Goal: Task Accomplishment & Management: Complete application form

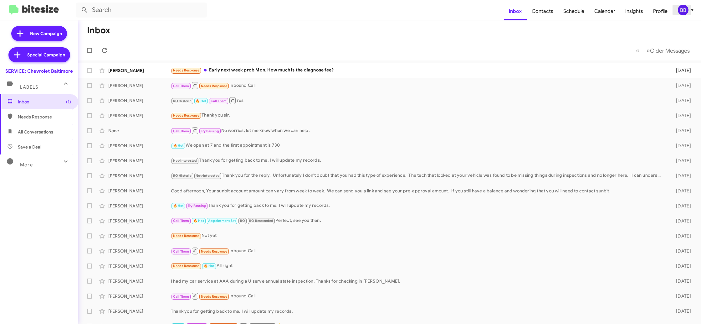
drag, startPoint x: 686, startPoint y: 10, endPoint x: 679, endPoint y: 14, distance: 8.3
click at [685, 11] on div "BB" at bounding box center [683, 10] width 11 height 11
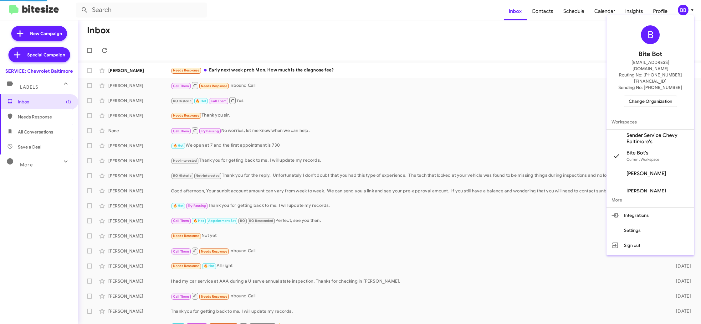
click at [661, 96] on span "Change Organization" at bounding box center [651, 101] width 44 height 11
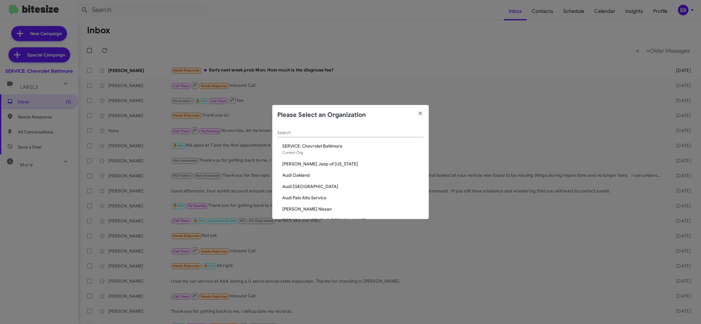
drag, startPoint x: 276, startPoint y: 130, endPoint x: 292, endPoint y: 133, distance: 15.7
click at [278, 131] on div "Search SERVICE: Chevrolet Baltimore Current Org Adams Jeep of Maryland Audi Oak…" at bounding box center [350, 172] width 157 height 94
click at [292, 133] on input "Search" at bounding box center [350, 132] width 147 height 5
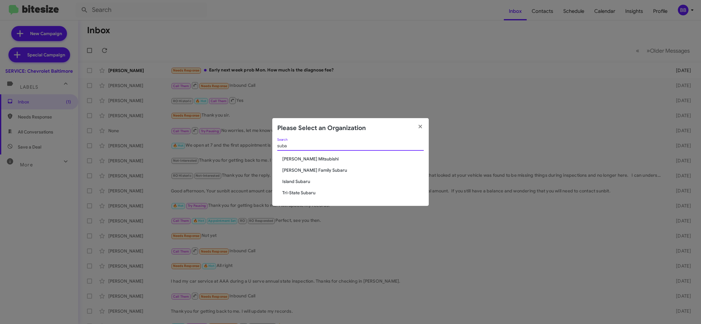
type input "suba"
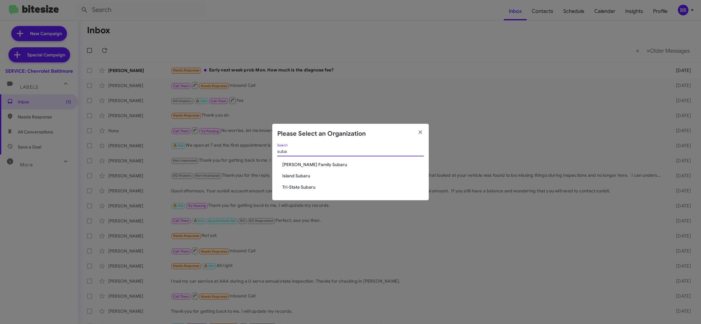
click at [300, 152] on input "suba" at bounding box center [350, 151] width 147 height 5
click at [300, 151] on input "suba" at bounding box center [350, 151] width 147 height 5
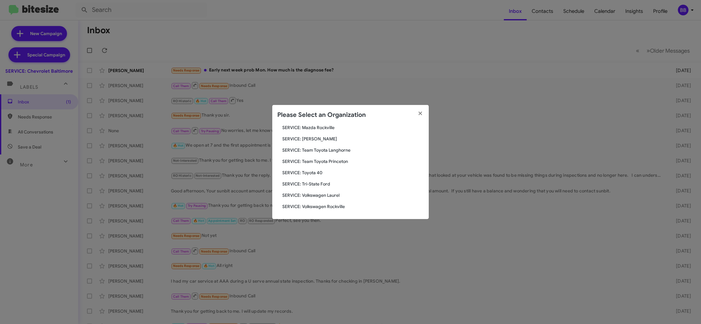
scroll to position [206, 0]
type input "serv"
click at [328, 45] on modal-container "Please Select an Organization serv Search SERVICE: Chevrolet Baltimore Current …" at bounding box center [350, 162] width 701 height 324
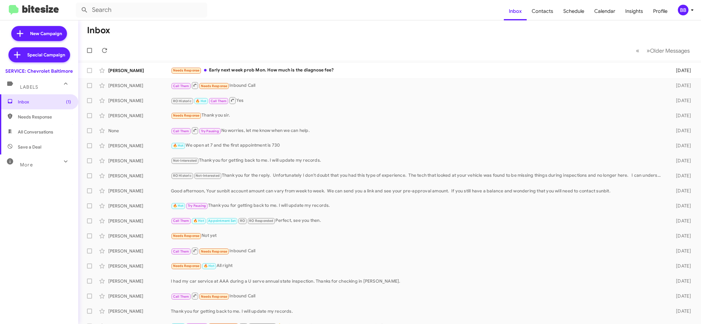
click at [682, 9] on div "BB" at bounding box center [683, 10] width 11 height 11
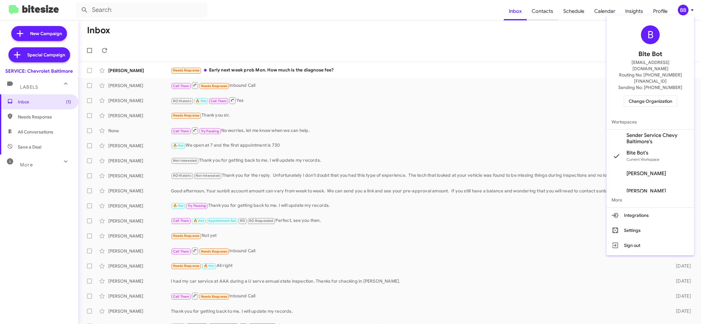
drag, startPoint x: 555, startPoint y: 45, endPoint x: 538, endPoint y: 11, distance: 37.7
click at [553, 40] on div at bounding box center [350, 162] width 701 height 324
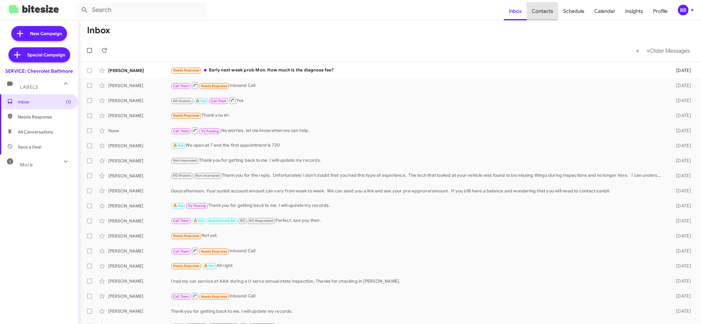
click at [538, 11] on span "Contacts" at bounding box center [543, 11] width 32 height 18
click at [506, 14] on mat-toolbar "Inbox Contacts Schedule Calendar Insights Profile BB" at bounding box center [350, 10] width 701 height 20
type input "in:groups"
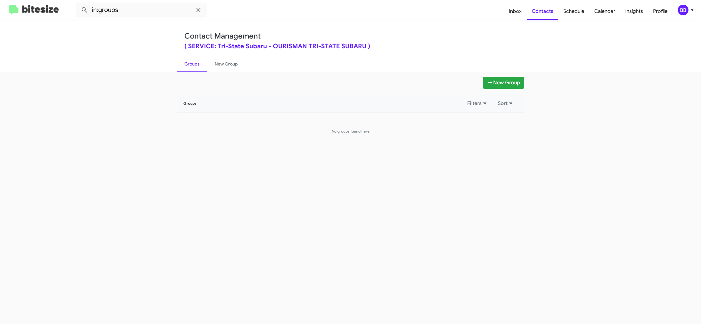
click at [686, 10] on div "BB" at bounding box center [683, 10] width 11 height 11
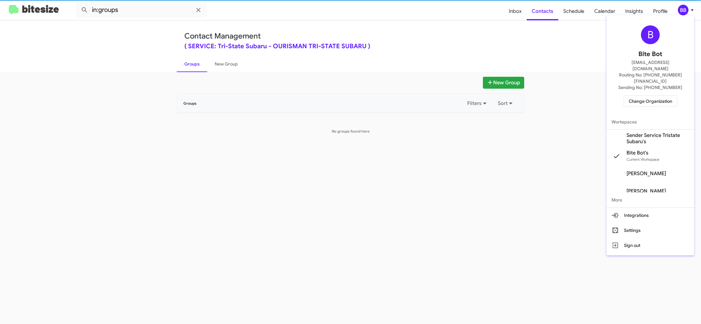
click at [661, 132] on span "Sender Service Tristate Subaru's" at bounding box center [658, 138] width 63 height 13
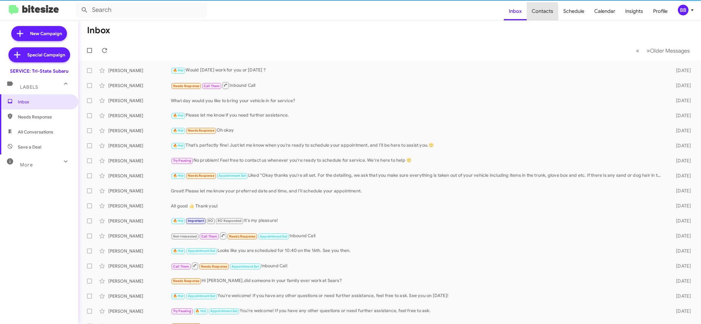
click at [535, 13] on span "Contacts" at bounding box center [543, 11] width 32 height 18
drag, startPoint x: 0, startPoint y: 0, endPoint x: 505, endPoint y: 16, distance: 505.5
click at [535, 13] on span "Contacts" at bounding box center [543, 11] width 32 height 18
type input "in:groups"
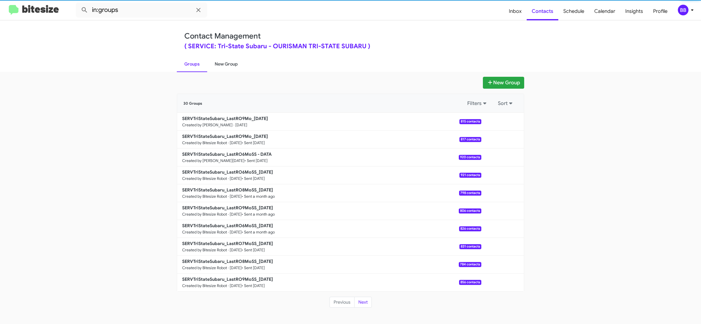
click at [226, 62] on link "New Group" at bounding box center [226, 64] width 38 height 16
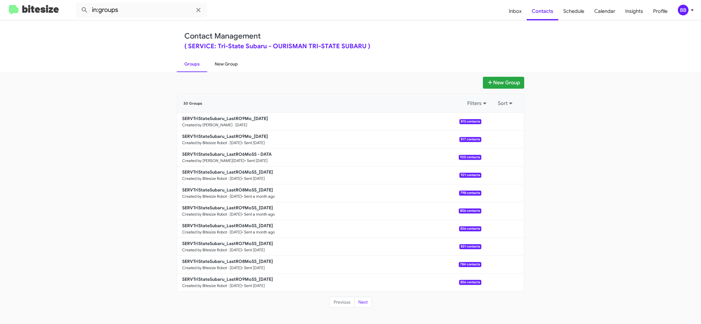
click at [226, 62] on link "New Group" at bounding box center [226, 64] width 38 height 16
drag, startPoint x: 226, startPoint y: 62, endPoint x: 219, endPoint y: 49, distance: 14.7
click at [226, 62] on link "New Group" at bounding box center [226, 64] width 38 height 16
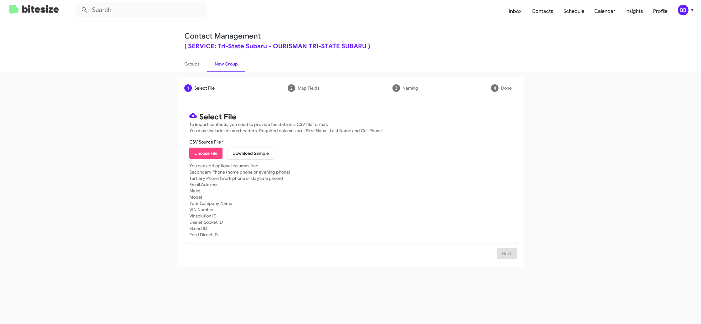
click at [686, 9] on div "BB" at bounding box center [683, 10] width 11 height 11
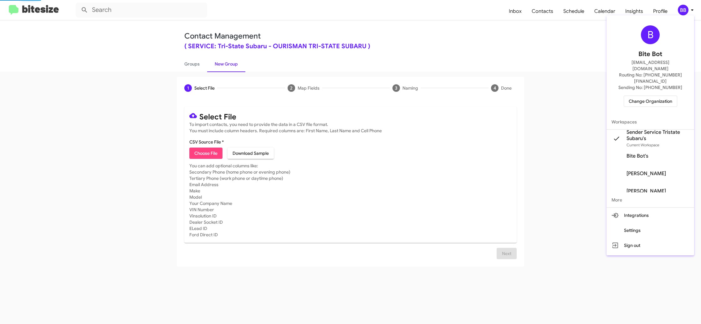
drag, startPoint x: 686, startPoint y: 9, endPoint x: 654, endPoint y: 1, distance: 33.6
click at [686, 9] on div at bounding box center [350, 162] width 701 height 324
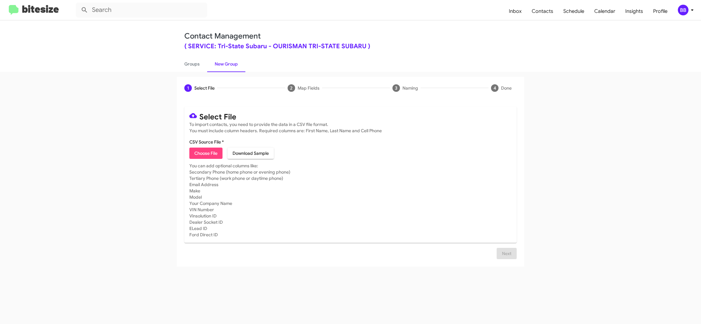
click at [684, 14] on div "BB" at bounding box center [683, 10] width 11 height 11
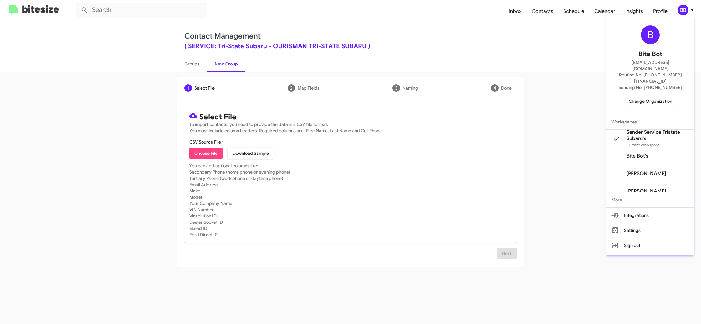
click at [684, 12] on div at bounding box center [350, 162] width 701 height 324
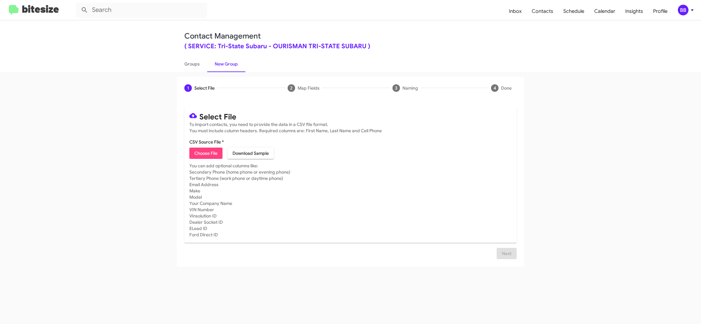
click at [684, 11] on div "BB" at bounding box center [683, 10] width 11 height 11
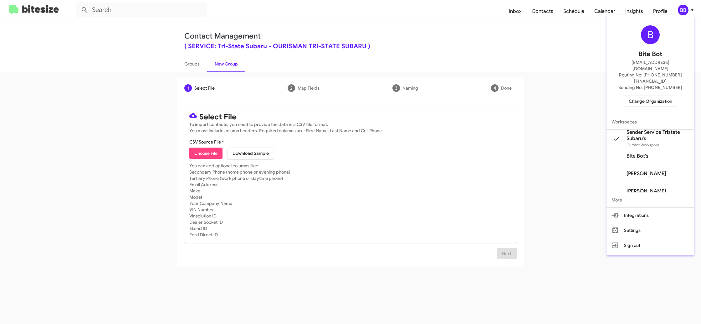
click at [684, 11] on div at bounding box center [350, 162] width 701 height 324
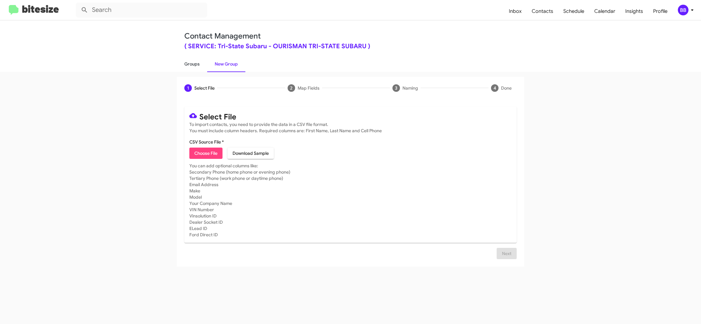
click at [189, 64] on link "Groups" at bounding box center [192, 64] width 30 height 16
type input "in:groups"
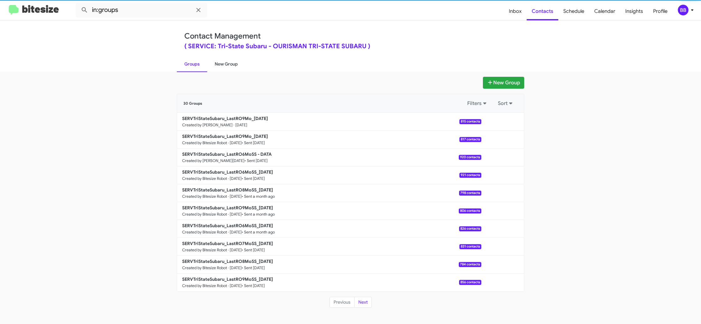
click at [237, 67] on link "New Group" at bounding box center [226, 64] width 38 height 16
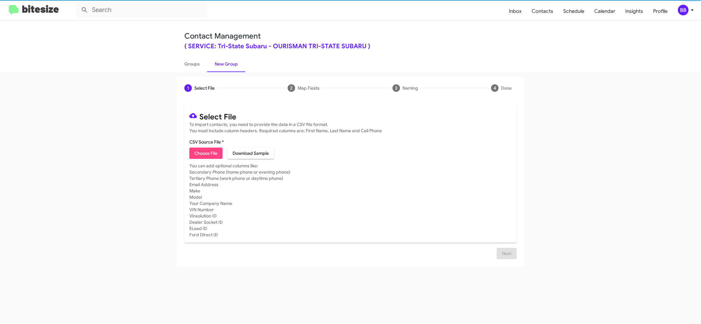
click at [237, 67] on link "New Group" at bounding box center [226, 64] width 38 height 16
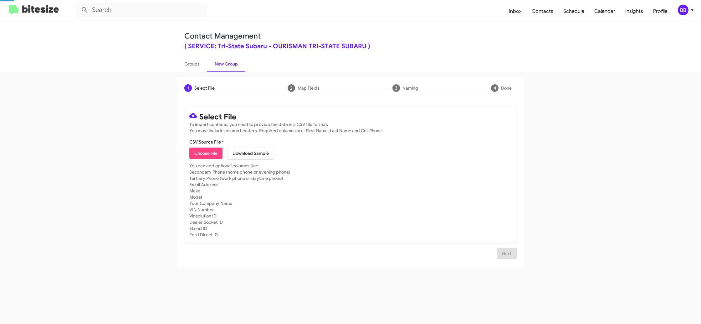
drag, startPoint x: 237, startPoint y: 67, endPoint x: 213, endPoint y: 100, distance: 41.5
click at [237, 66] on link "New Group" at bounding box center [226, 64] width 38 height 16
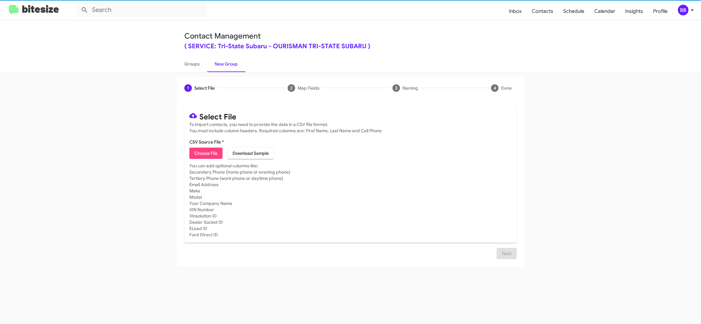
click at [207, 151] on span "Choose File" at bounding box center [205, 152] width 23 height 11
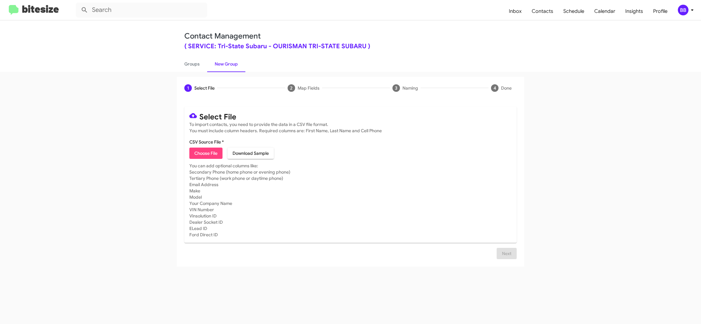
type input "SERVTriStateSubaru_LastRO8Mo_[DATE]"
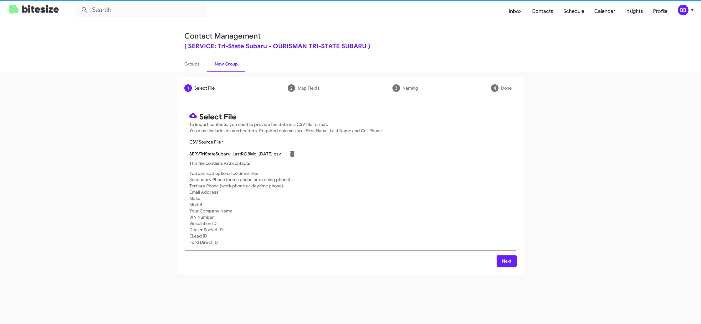
click at [436, 198] on mat-card-subtitle "You can add optional columns like: Secondary Phone (home phone or evening phone…" at bounding box center [350, 207] width 322 height 75
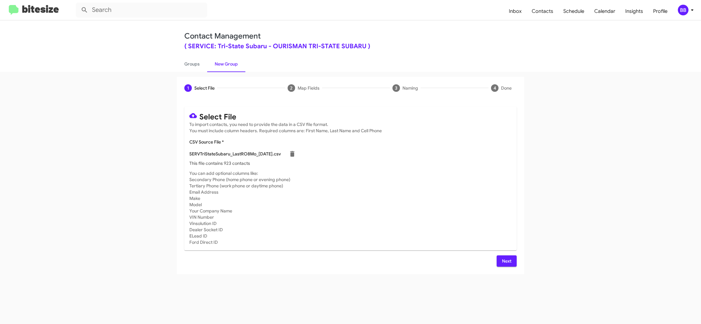
click at [512, 264] on button "Next" at bounding box center [507, 260] width 20 height 11
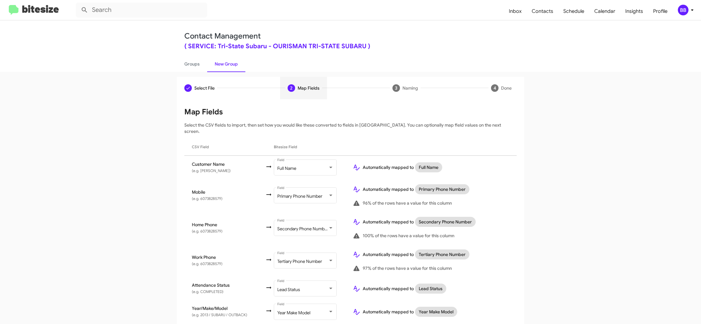
scroll to position [64, 0]
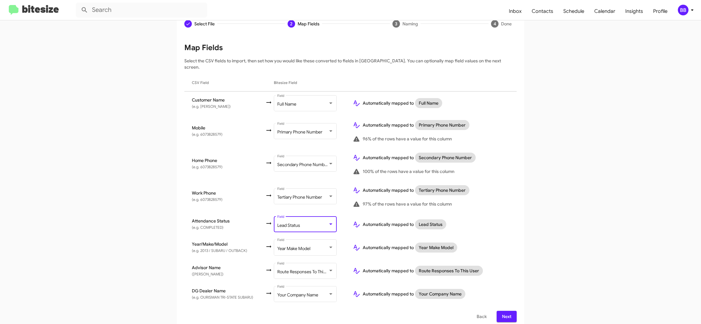
click at [302, 223] on div "Lead Status" at bounding box center [302, 225] width 51 height 5
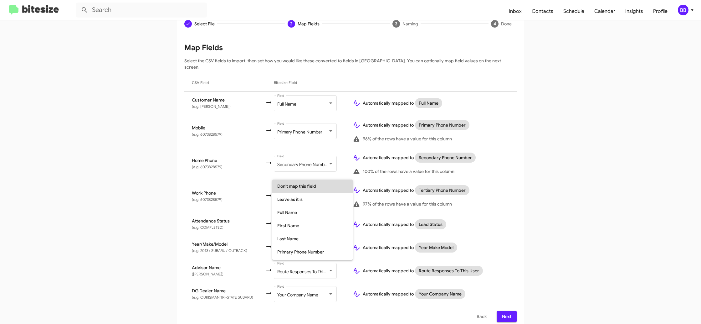
drag, startPoint x: 315, startPoint y: 188, endPoint x: 383, endPoint y: 189, distance: 68.9
click at [314, 188] on span "Don't map this field" at bounding box center [312, 185] width 70 height 13
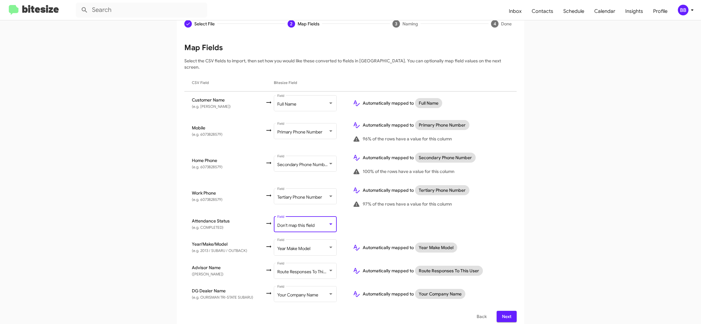
drag, startPoint x: 585, startPoint y: 197, endPoint x: 575, endPoint y: 191, distance: 11.9
click at [585, 197] on app-new-group "Select File 2 Map Fields 3 Naming 4 Done Select File To import contacts, you ne…" at bounding box center [350, 171] width 701 height 317
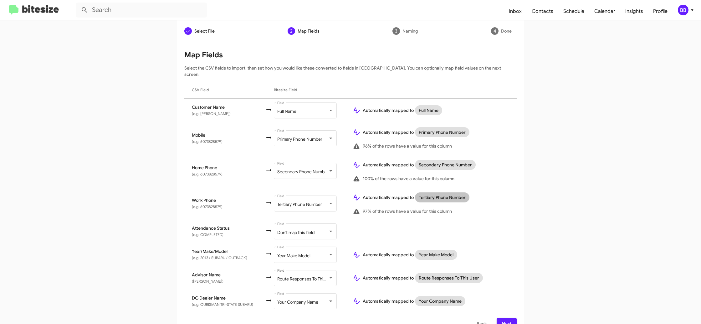
scroll to position [64, 0]
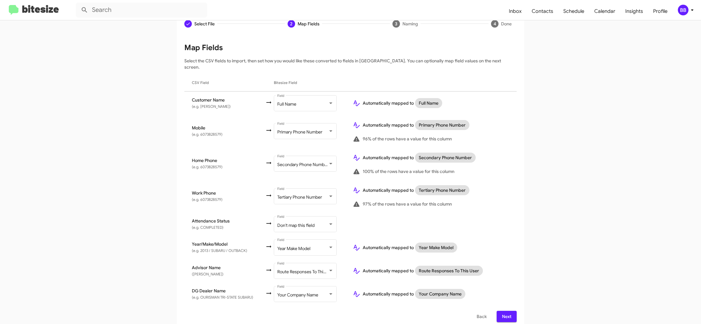
click at [506, 311] on span "Next" at bounding box center [507, 316] width 10 height 11
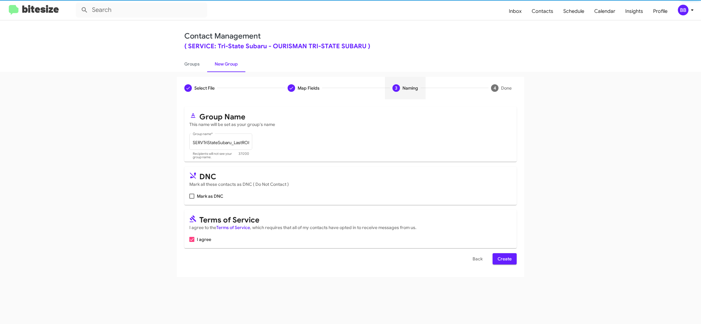
scroll to position [0, 0]
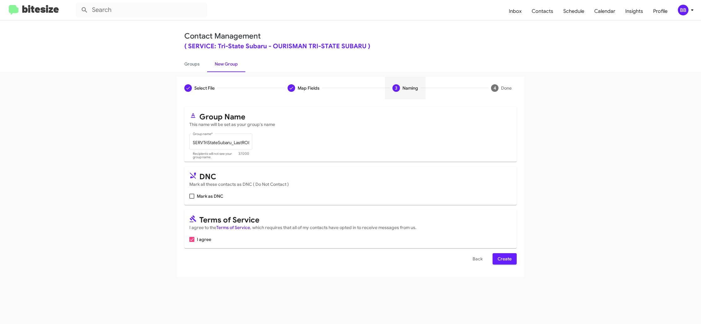
click at [507, 260] on span "Create" at bounding box center [505, 258] width 14 height 11
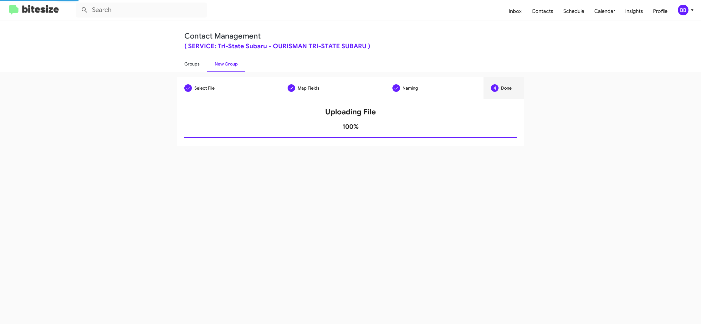
click at [199, 63] on link "Groups" at bounding box center [192, 64] width 30 height 16
type input "in:groups"
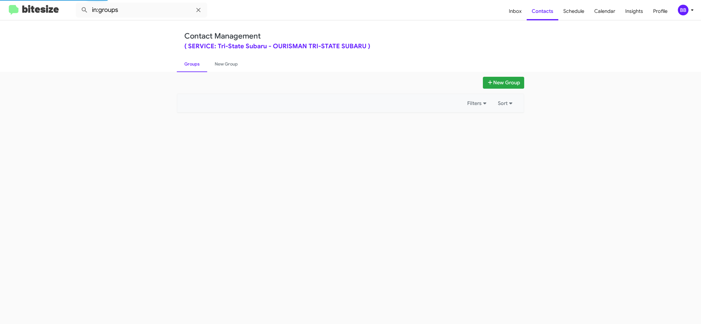
click at [199, 63] on link "Groups" at bounding box center [192, 64] width 30 height 16
drag, startPoint x: 199, startPoint y: 63, endPoint x: 217, endPoint y: 63, distance: 17.5
click at [200, 63] on link "Groups" at bounding box center [192, 64] width 30 height 16
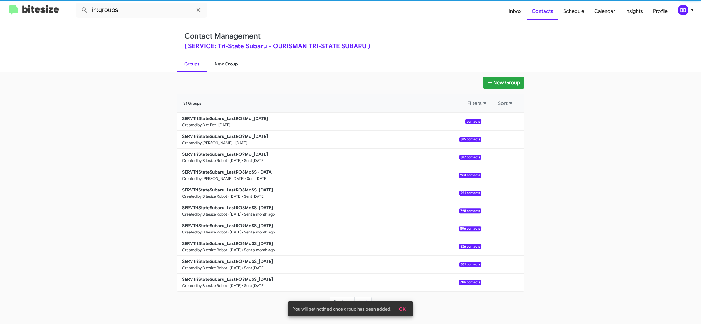
click at [228, 64] on link "New Group" at bounding box center [226, 64] width 38 height 16
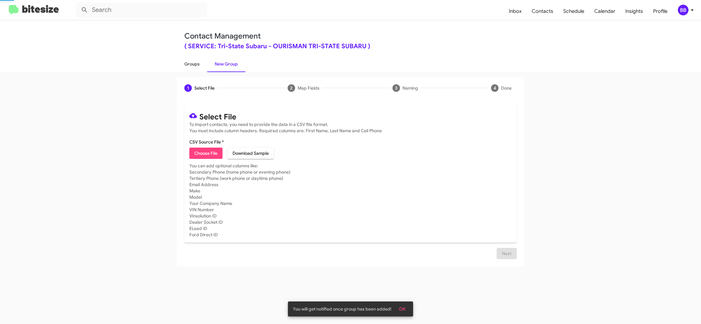
click at [190, 64] on link "Groups" at bounding box center [192, 64] width 30 height 16
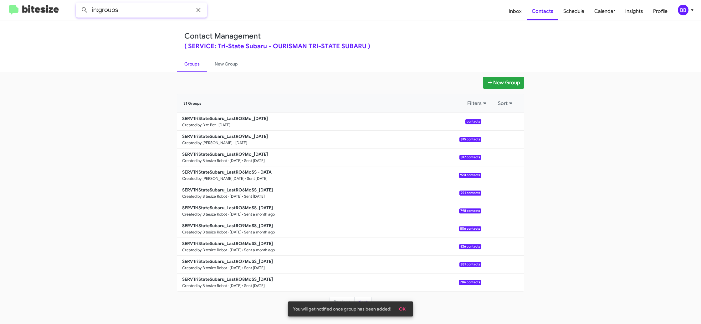
click at [161, 13] on input "in:groups" at bounding box center [141, 10] width 131 height 15
type input "in:groups 8Mo"
click at [78, 4] on button at bounding box center [84, 10] width 13 height 13
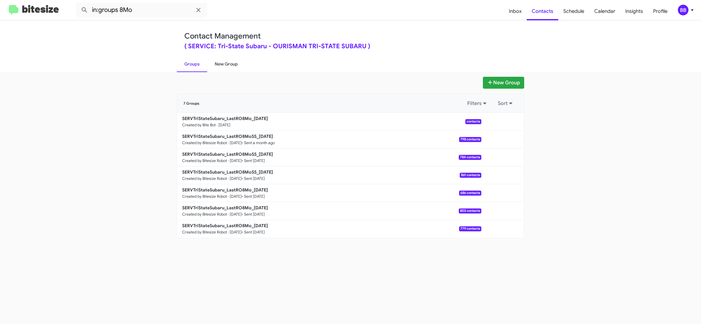
click at [228, 69] on link "New Group" at bounding box center [226, 64] width 38 height 16
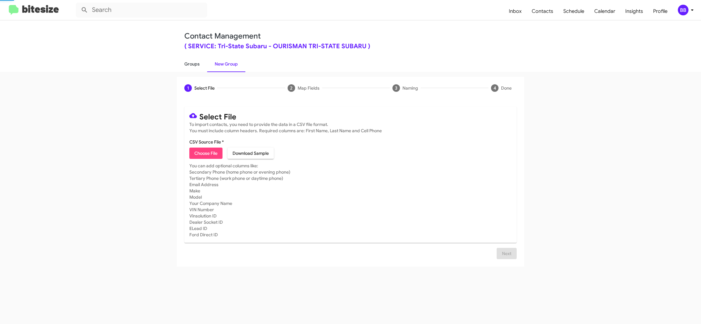
click at [191, 67] on link "Groups" at bounding box center [192, 64] width 30 height 16
type input "in:groups"
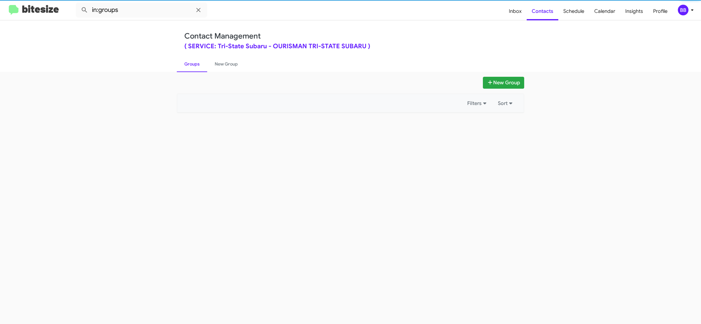
click at [191, 67] on link "Groups" at bounding box center [192, 64] width 30 height 16
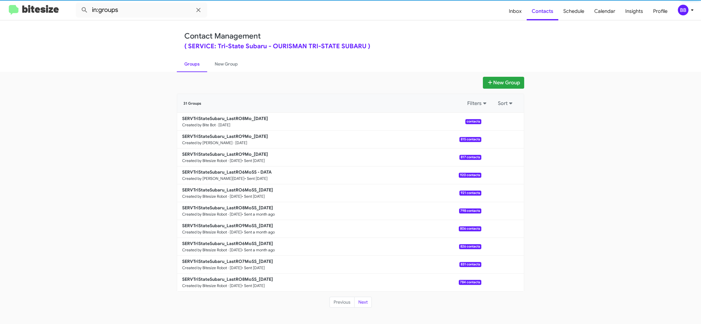
click at [191, 67] on link "Groups" at bounding box center [192, 64] width 30 height 16
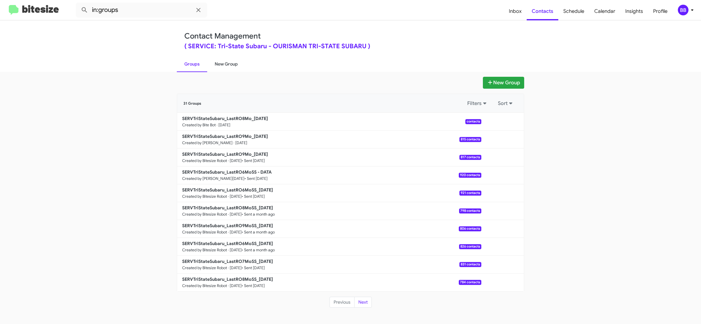
click at [220, 64] on link "New Group" at bounding box center [226, 64] width 38 height 16
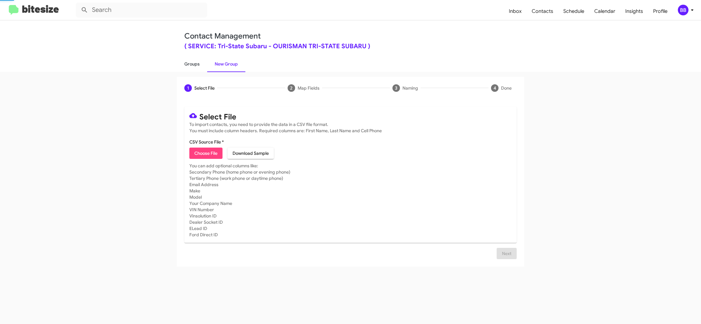
click at [198, 64] on link "Groups" at bounding box center [192, 64] width 30 height 16
type input "in:groups"
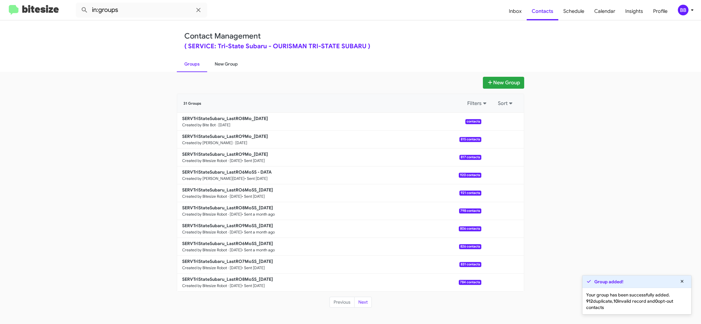
click at [222, 64] on link "New Group" at bounding box center [226, 64] width 38 height 16
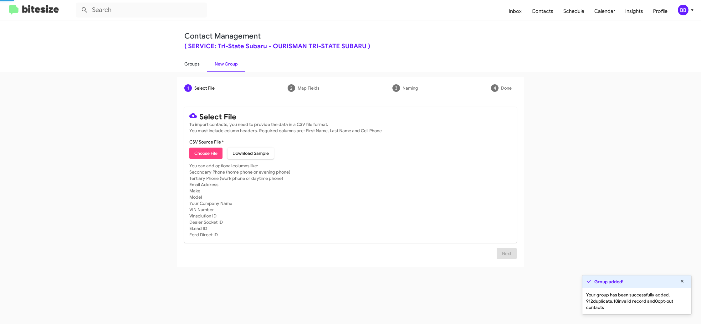
click at [200, 64] on link "Groups" at bounding box center [192, 64] width 30 height 16
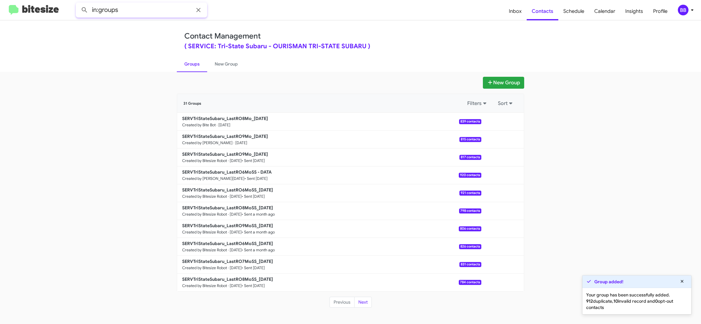
click at [165, 13] on input "in:groups" at bounding box center [141, 10] width 131 height 15
type input "in:groups [DEMOGRAPHIC_DATA]"
click at [78, 4] on button at bounding box center [84, 10] width 13 height 13
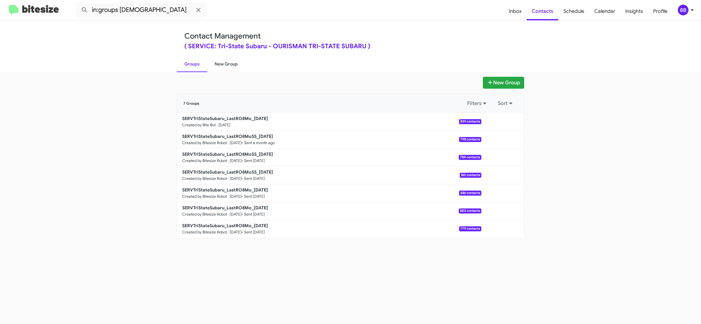
click at [225, 63] on link "New Group" at bounding box center [226, 64] width 38 height 16
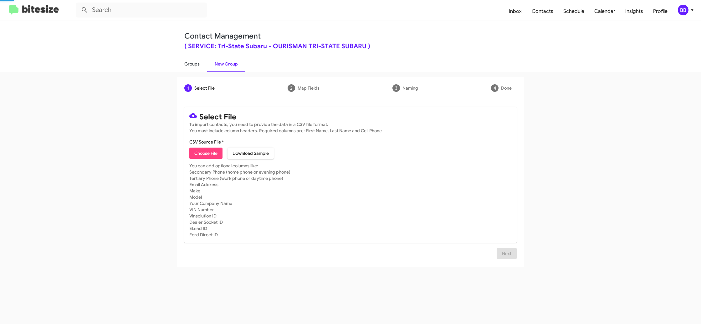
click at [191, 63] on link "Groups" at bounding box center [192, 64] width 30 height 16
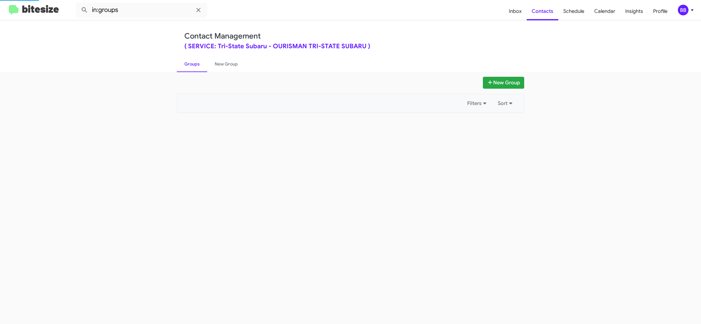
drag, startPoint x: 191, startPoint y: 63, endPoint x: 198, endPoint y: 99, distance: 37.0
click at [191, 62] on link "Groups" at bounding box center [192, 64] width 30 height 16
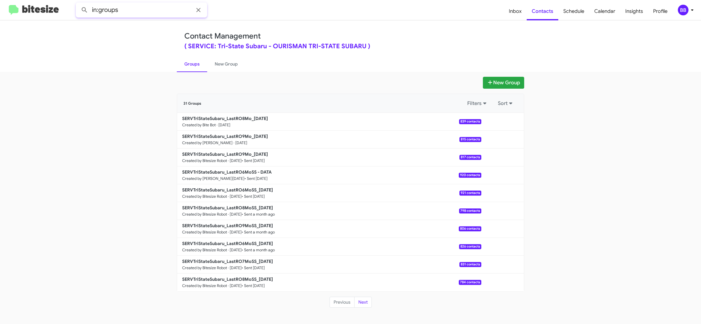
click at [157, 15] on input "in:groups" at bounding box center [141, 10] width 131 height 15
type input "in:groups [DEMOGRAPHIC_DATA]"
click at [78, 4] on button at bounding box center [84, 10] width 13 height 13
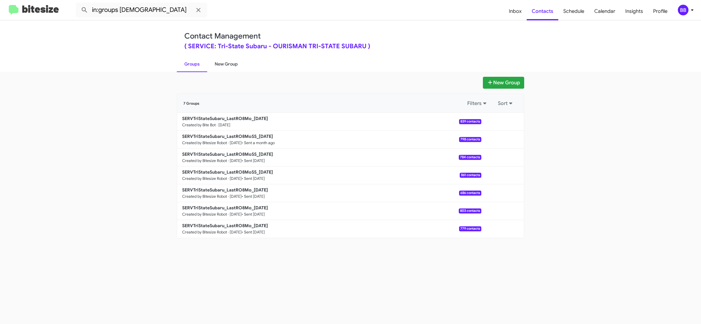
drag, startPoint x: 223, startPoint y: 62, endPoint x: 198, endPoint y: 62, distance: 24.4
click at [223, 62] on link "New Group" at bounding box center [226, 64] width 38 height 16
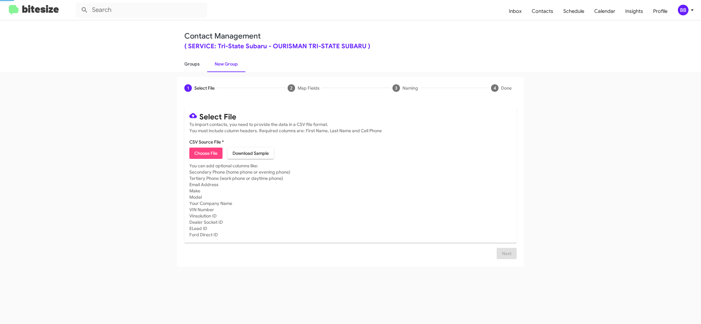
click at [198, 62] on link "Groups" at bounding box center [192, 64] width 30 height 16
type input "in:groups"
click at [198, 62] on link "Groups" at bounding box center [192, 64] width 30 height 16
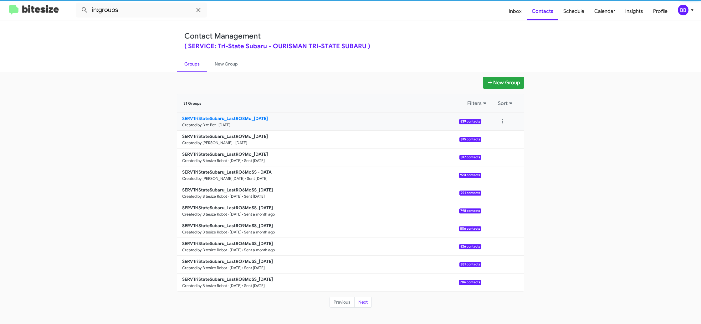
click at [230, 126] on small "Created by Bite Bot · [DATE]" at bounding box center [206, 124] width 48 height 5
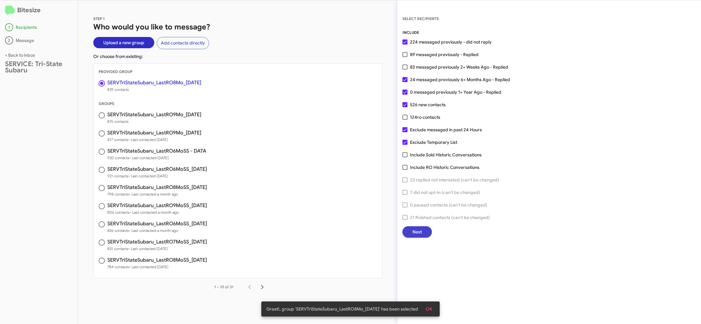
click at [413, 237] on span "Next" at bounding box center [417, 231] width 9 height 11
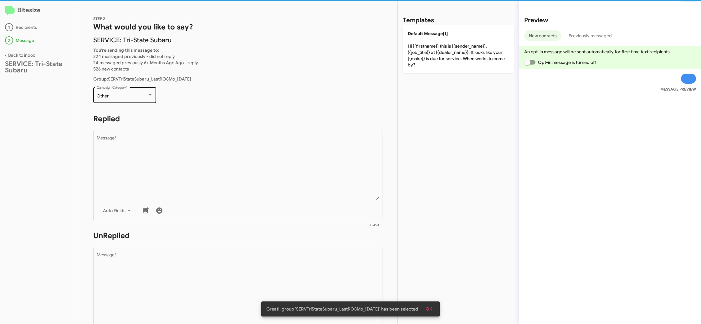
click at [124, 100] on div "Other Campaign Category *" at bounding box center [125, 94] width 56 height 17
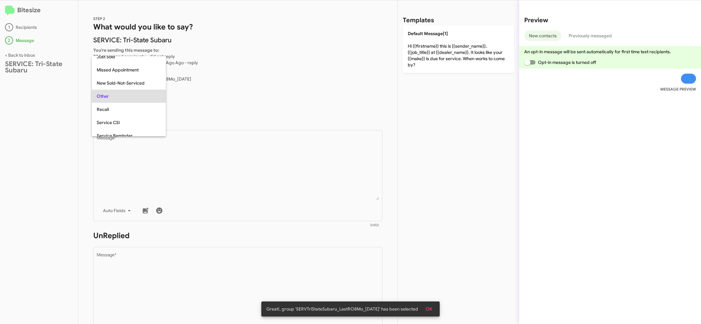
scroll to position [66, 0]
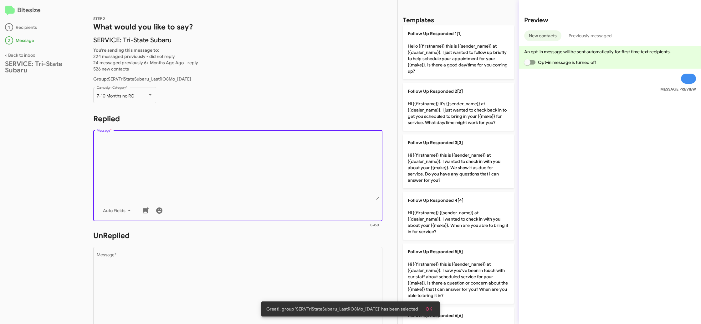
drag, startPoint x: 277, startPoint y: 191, endPoint x: 271, endPoint y: 188, distance: 6.9
click at [276, 190] on textarea "Message *" at bounding box center [238, 168] width 283 height 64
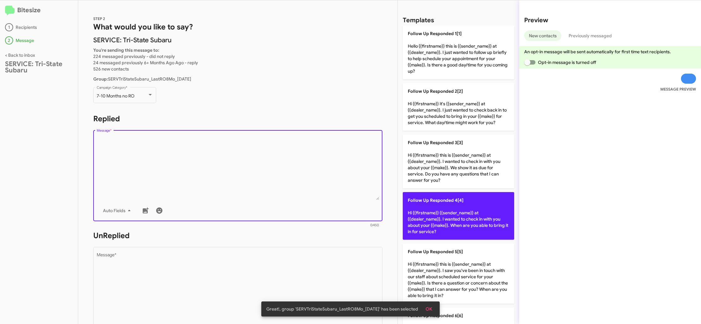
scroll to position [8, 0]
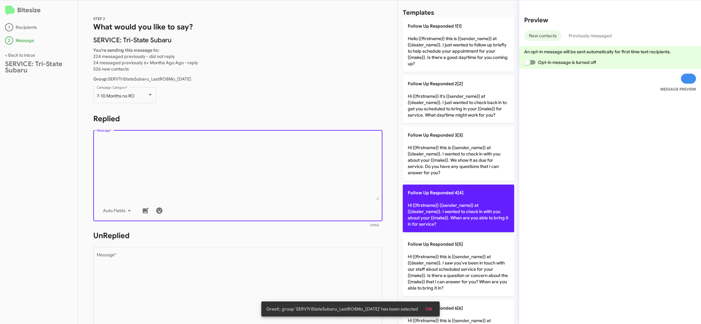
click at [445, 213] on p "Follow Up Responded 4[4] Hi {{firstname}} {{sender_name}} at {{dealer_name}}. I…" at bounding box center [458, 208] width 111 height 48
type textarea "Hi {{firstname}} {{sender_name}} at {{dealer_name}}. I wanted to check in with …"
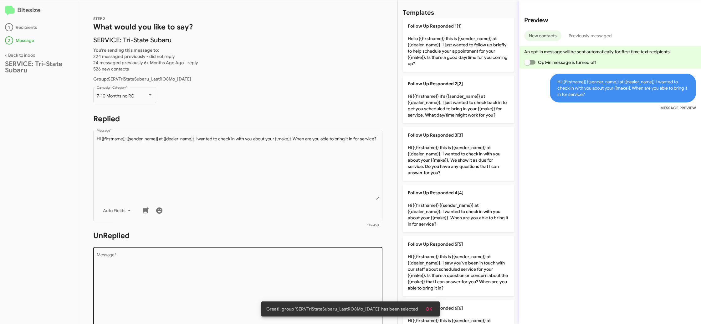
click at [272, 286] on textarea "Message *" at bounding box center [238, 285] width 283 height 64
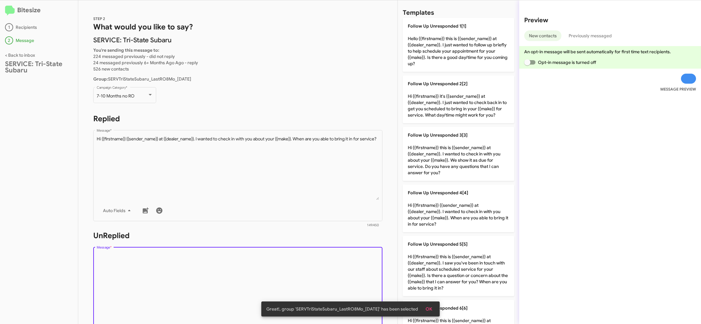
click at [269, 288] on textarea "Message *" at bounding box center [238, 285] width 283 height 64
drag, startPoint x: 270, startPoint y: 286, endPoint x: 273, endPoint y: 284, distance: 3.7
click at [270, 286] on textarea "Message *" at bounding box center [238, 285] width 283 height 64
drag, startPoint x: 273, startPoint y: 284, endPoint x: 378, endPoint y: 253, distance: 109.7
click at [273, 284] on textarea "Message *" at bounding box center [238, 285] width 283 height 64
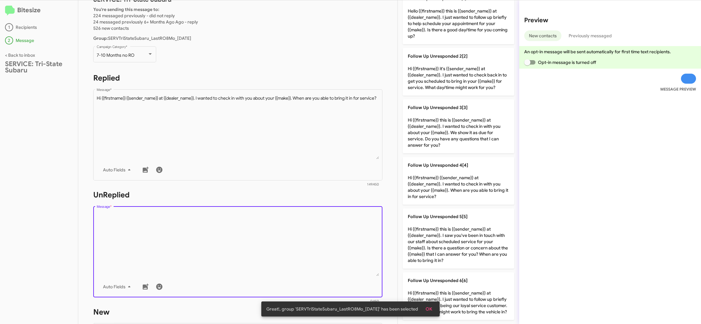
scroll to position [45, 0]
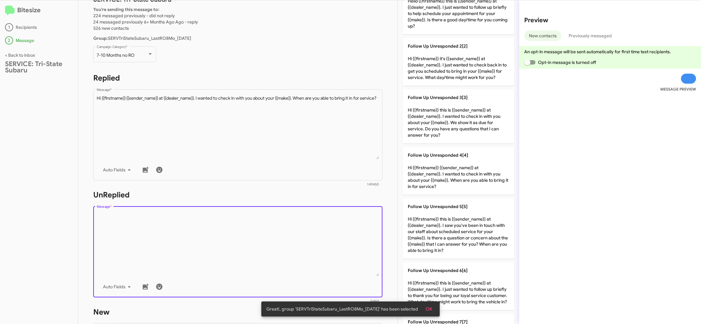
drag, startPoint x: 440, startPoint y: 272, endPoint x: 404, endPoint y: 262, distance: 37.2
click at [440, 272] on span "Follow Up Unresponded 6[6]" at bounding box center [438, 270] width 60 height 6
type textarea "Hi {{firstname}} this is {{sender_name}} at {{dealer_name}}. I just wanted to f…"
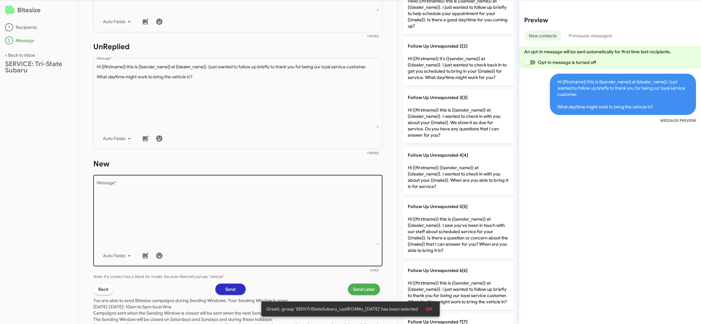
scroll to position [217, 0]
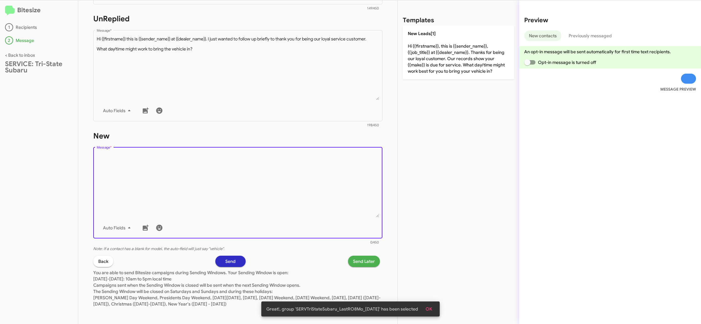
click at [312, 206] on textarea "Message *" at bounding box center [238, 185] width 283 height 64
drag, startPoint x: 312, startPoint y: 205, endPoint x: 315, endPoint y: 195, distance: 10.8
click at [312, 202] on textarea "Message *" at bounding box center [238, 185] width 283 height 64
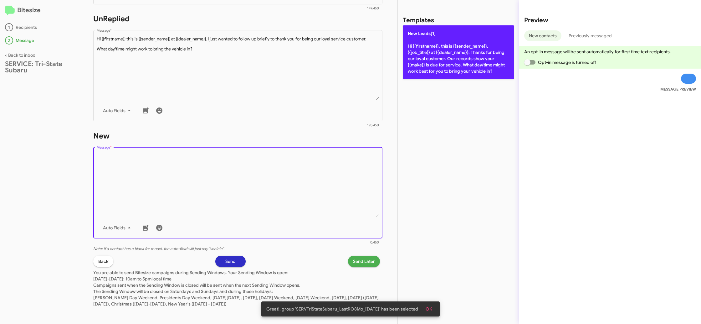
click at [433, 53] on p "New Leads[1] Hi {{firstname}}, this is {{sender_name}}, {{job_title}} at {{deal…" at bounding box center [458, 52] width 111 height 54
type textarea "Hi {{firstname}}, this is {{sender_name}}, {{job_title}} at {{dealer_name}}. Th…"
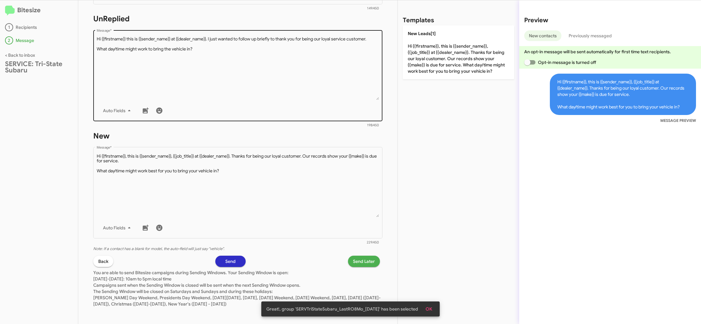
click at [288, 80] on textarea "Message *" at bounding box center [238, 68] width 283 height 64
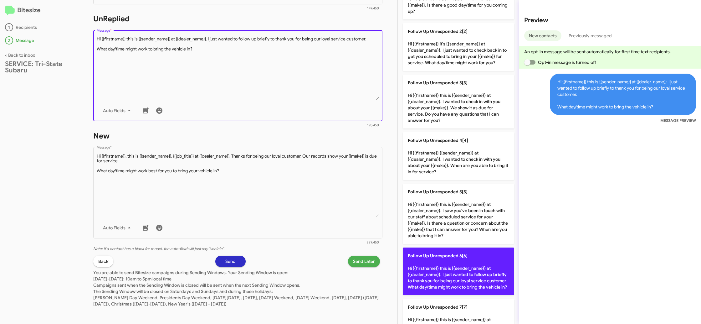
scroll to position [66, 0]
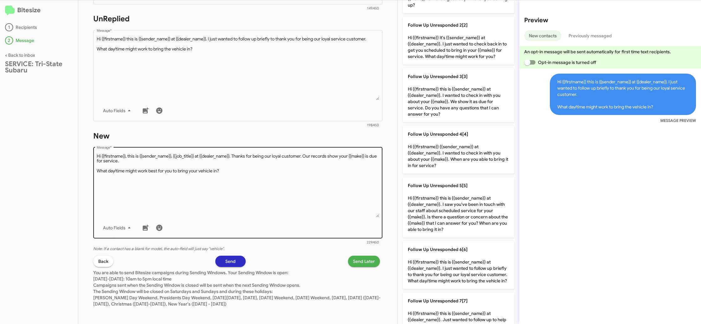
drag, startPoint x: 457, startPoint y: 264, endPoint x: 284, endPoint y: 155, distance: 204.7
click at [457, 264] on p "Follow Up Unresponded 6[6] Hi {{firstname}} this is {{sender_name}} at {{dealer…" at bounding box center [458, 265] width 111 height 48
type textarea "Hi {{firstname}} this is {{sender_name}} at {{dealer_name}}. I just wanted to f…"
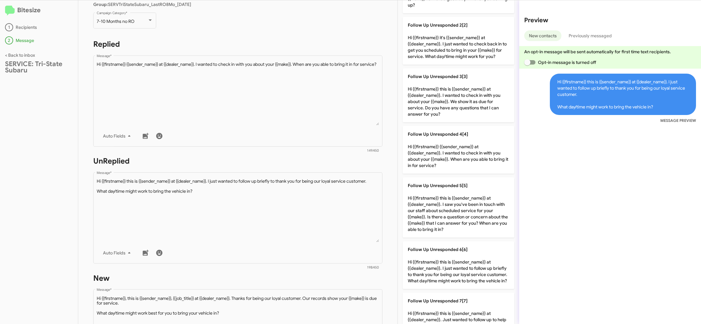
scroll to position [0, 0]
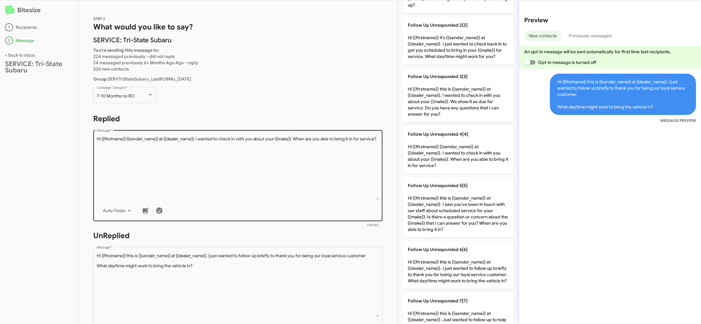
click at [282, 153] on textarea "Message *" at bounding box center [238, 168] width 283 height 64
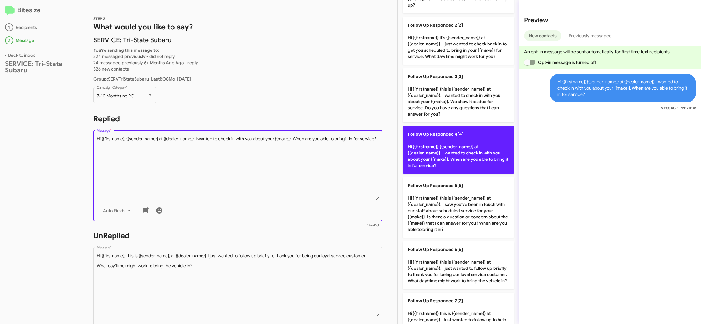
click at [449, 148] on p "Follow Up Responded 4[4] Hi {{firstname}} {{sender_name}} at {{dealer_name}}. I…" at bounding box center [458, 150] width 111 height 48
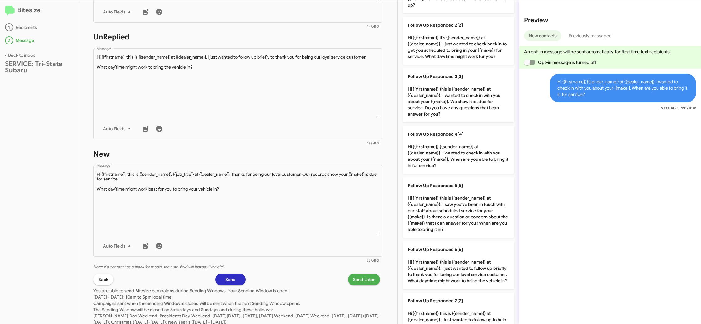
scroll to position [219, 0]
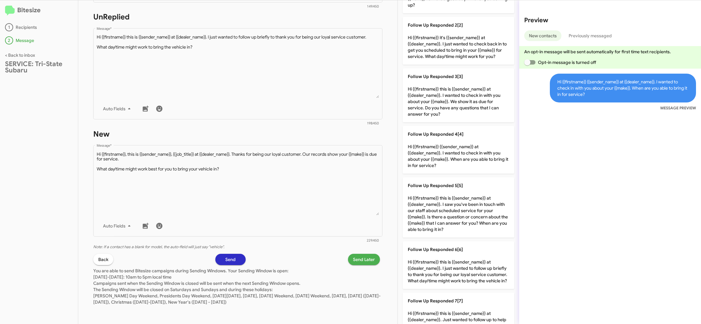
click at [371, 259] on span "Send Later" at bounding box center [364, 259] width 22 height 11
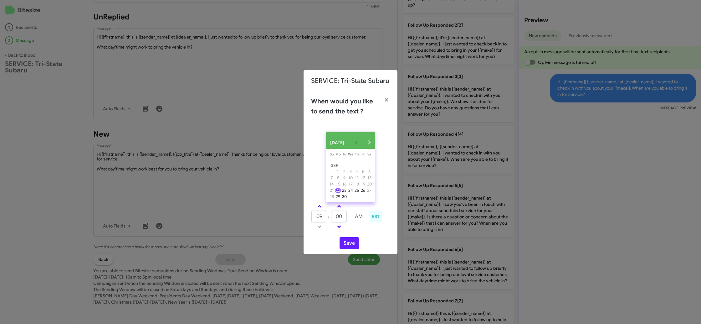
drag, startPoint x: 317, startPoint y: 206, endPoint x: 332, endPoint y: 209, distance: 15.1
click at [317, 206] on link at bounding box center [319, 206] width 11 height 7
type input "10"
click at [337, 207] on link at bounding box center [339, 206] width 11 height 7
type input "05"
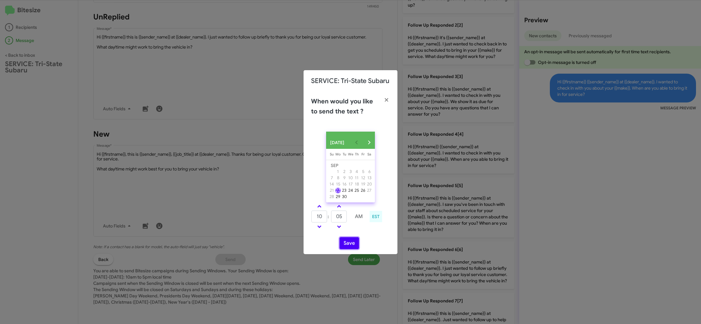
click at [355, 244] on button "Save" at bounding box center [349, 243] width 19 height 12
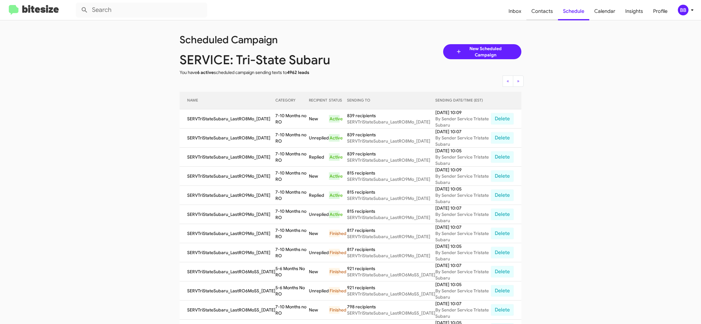
click at [540, 16] on span "Contacts" at bounding box center [543, 11] width 32 height 18
type input "in:groups"
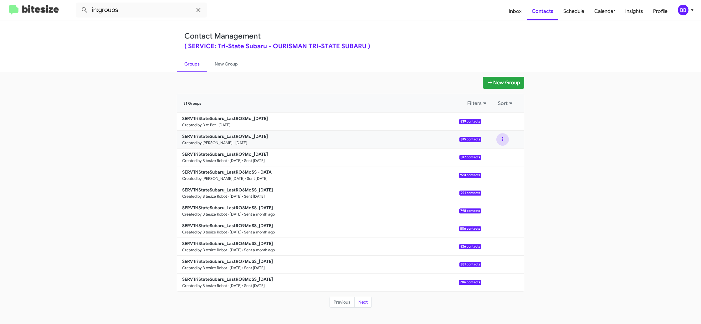
drag, startPoint x: 503, startPoint y: 141, endPoint x: 493, endPoint y: 133, distance: 12.8
click at [503, 141] on button at bounding box center [502, 139] width 13 height 13
drag, startPoint x: 489, startPoint y: 168, endPoint x: 488, endPoint y: 165, distance: 3.2
click at [488, 168] on button "Archive" at bounding box center [484, 171] width 50 height 15
click at [522, 15] on span "Inbox" at bounding box center [515, 11] width 23 height 18
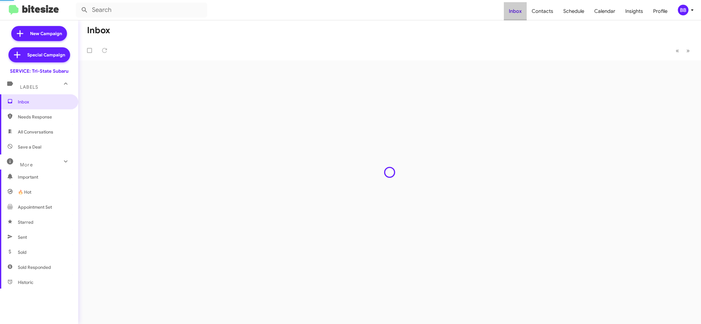
click at [522, 15] on span "Inbox" at bounding box center [515, 11] width 23 height 18
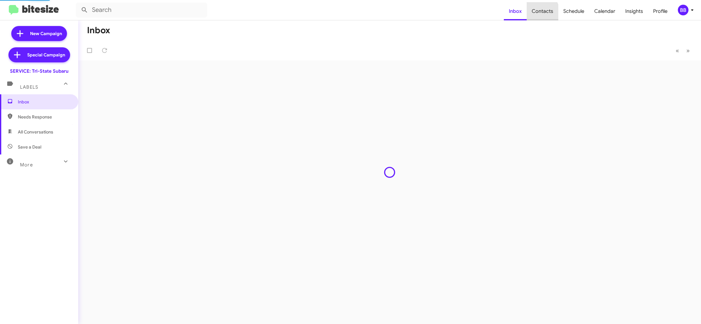
click at [537, 14] on span "Contacts" at bounding box center [543, 11] width 32 height 18
type input "in:groups"
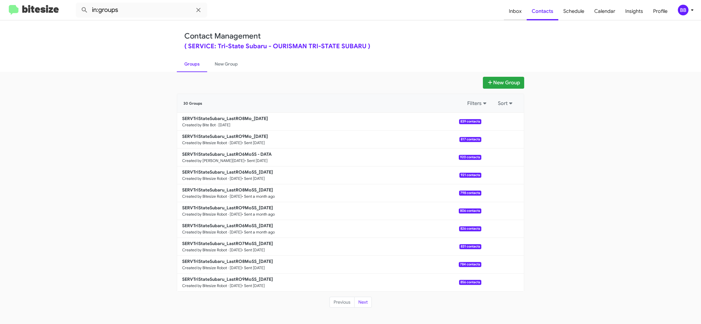
click at [517, 12] on span "Inbox" at bounding box center [515, 11] width 23 height 18
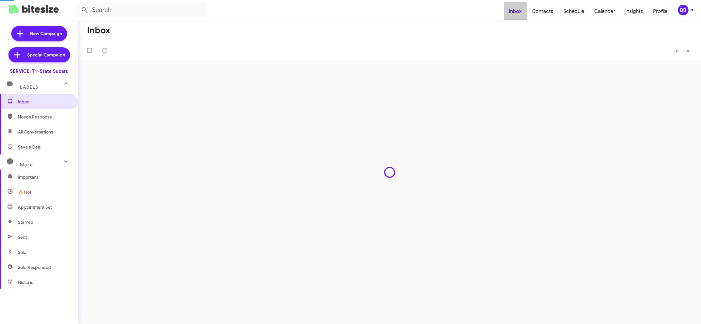
click at [517, 12] on span "Inbox" at bounding box center [515, 11] width 23 height 18
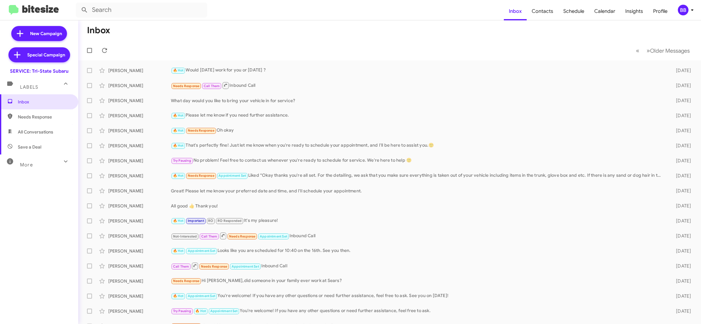
click at [689, 8] on icon at bounding box center [693, 10] width 8 height 8
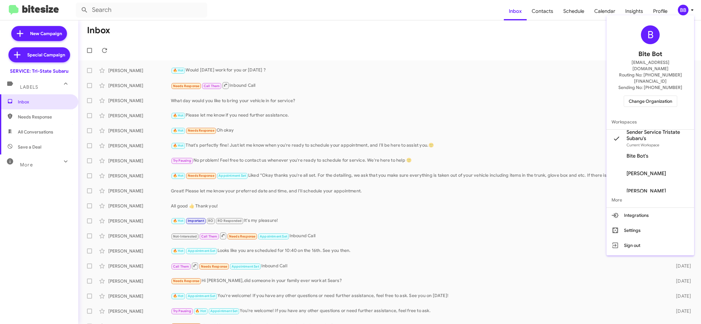
click at [544, 10] on div at bounding box center [350, 162] width 701 height 324
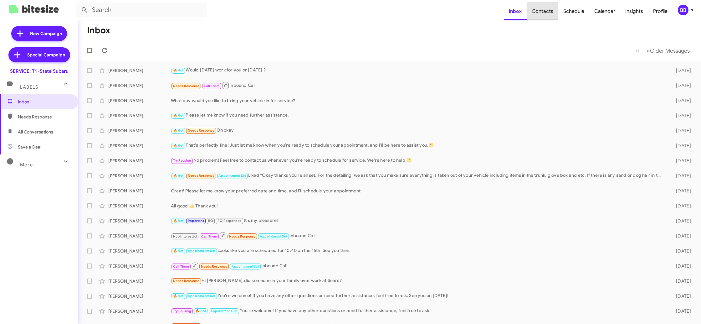
click at [545, 10] on span "Contacts" at bounding box center [543, 11] width 32 height 18
type input "in:groups"
click at [545, 10] on span "Contacts" at bounding box center [543, 11] width 32 height 18
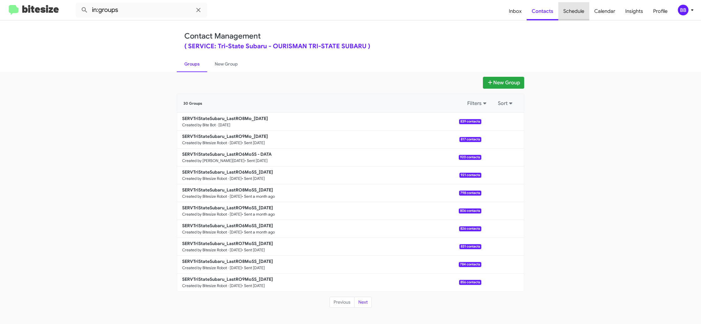
click at [579, 13] on span "Schedule" at bounding box center [573, 11] width 31 height 18
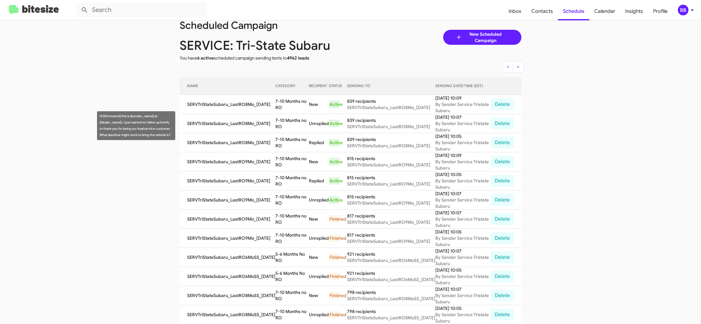
scroll to position [21, 0]
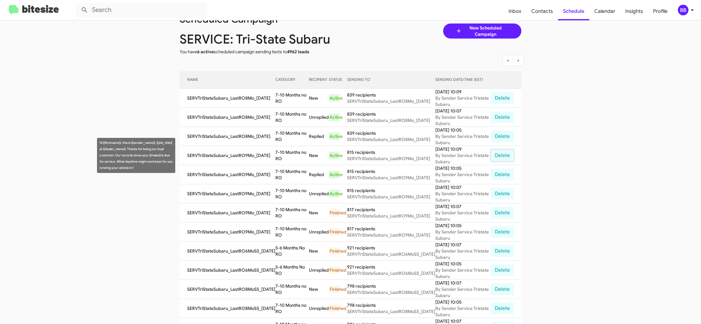
click at [499, 154] on button "Delete" at bounding box center [502, 155] width 23 height 12
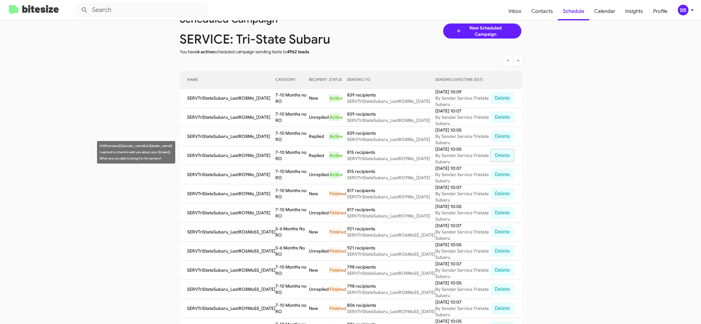
click at [499, 154] on button "Delete" at bounding box center [502, 155] width 23 height 12
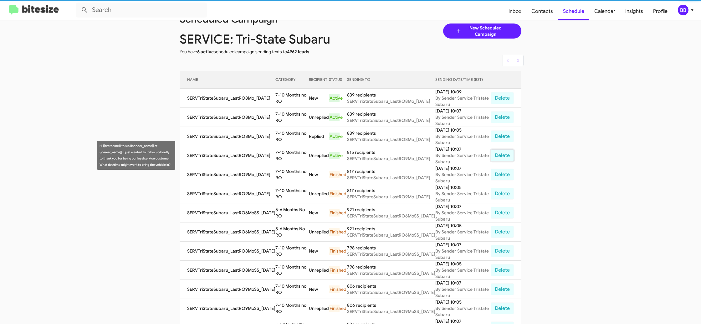
click at [499, 154] on button "Delete" at bounding box center [502, 155] width 23 height 12
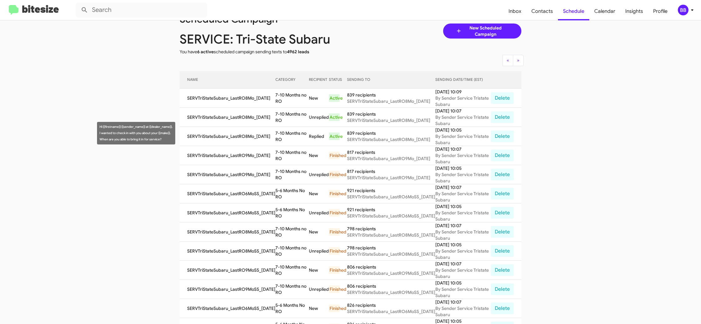
click at [285, 135] on td "7-10 Months no RO" at bounding box center [291, 136] width 33 height 19
click at [285, 134] on td "7-10 Months no RO" at bounding box center [291, 136] width 33 height 19
copy td "7-10 Months no RO"
click at [513, 13] on span "Inbox" at bounding box center [515, 11] width 23 height 18
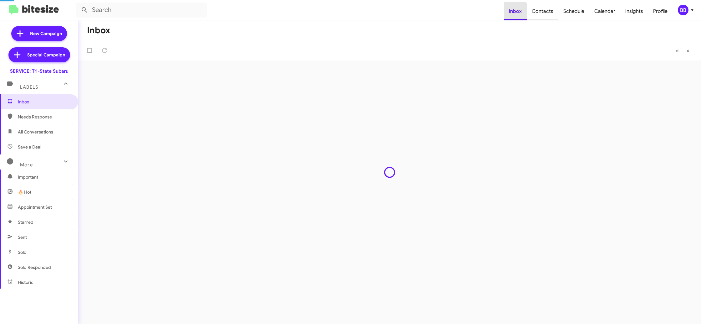
click at [544, 10] on span "Contacts" at bounding box center [543, 11] width 32 height 18
type input "in:groups"
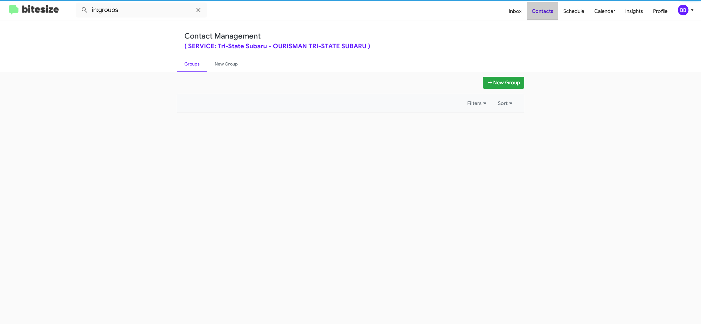
click at [544, 10] on span "Contacts" at bounding box center [543, 11] width 32 height 18
drag, startPoint x: 544, startPoint y: 10, endPoint x: 531, endPoint y: 6, distance: 13.4
click at [543, 10] on span "Contacts" at bounding box center [543, 11] width 32 height 18
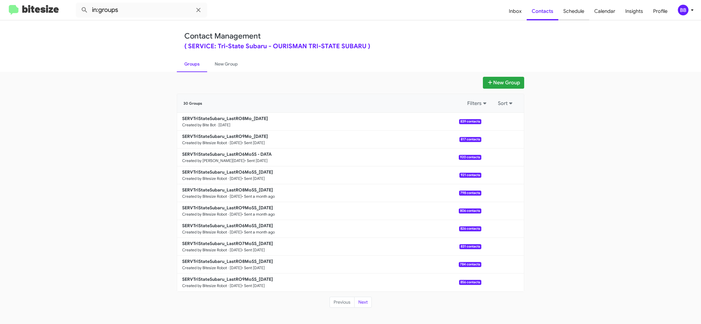
click at [582, 18] on span "Schedule" at bounding box center [573, 11] width 31 height 18
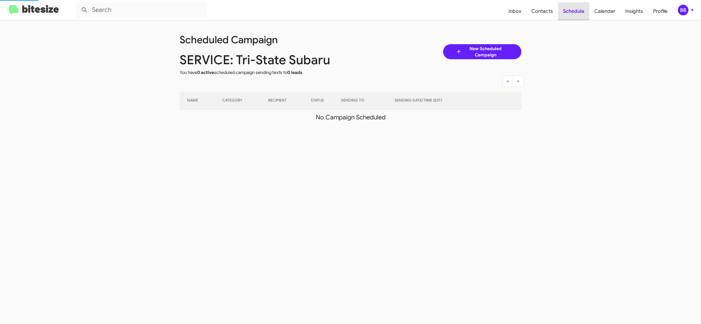
click at [582, 18] on span "Schedule" at bounding box center [573, 11] width 31 height 18
